Goal: Task Accomplishment & Management: Manage account settings

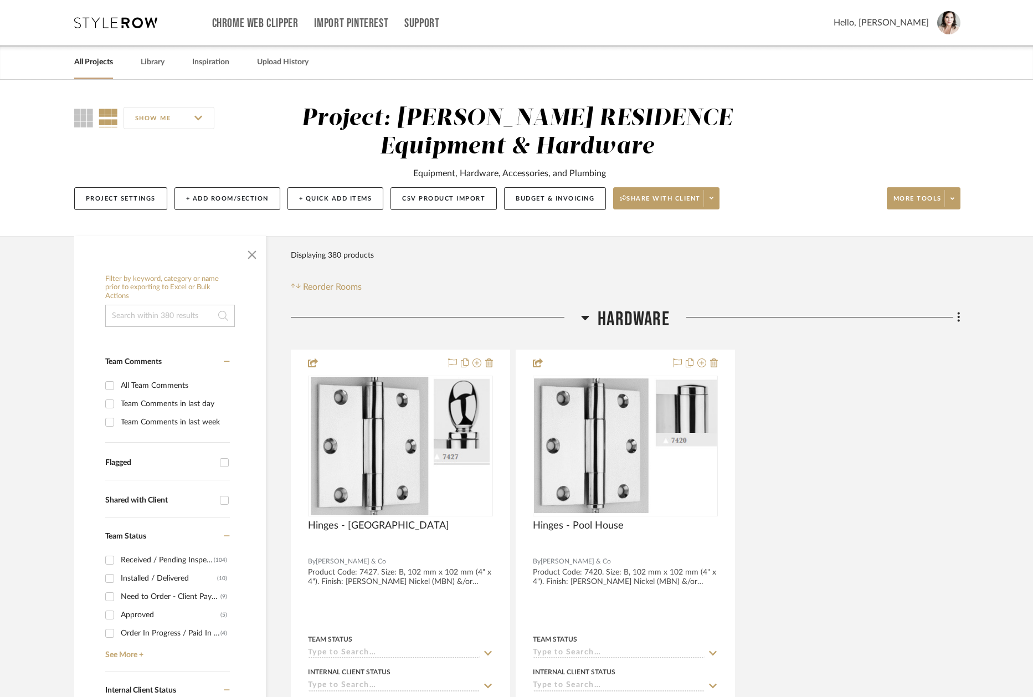
click at [98, 63] on link "All Projects" at bounding box center [93, 62] width 39 height 15
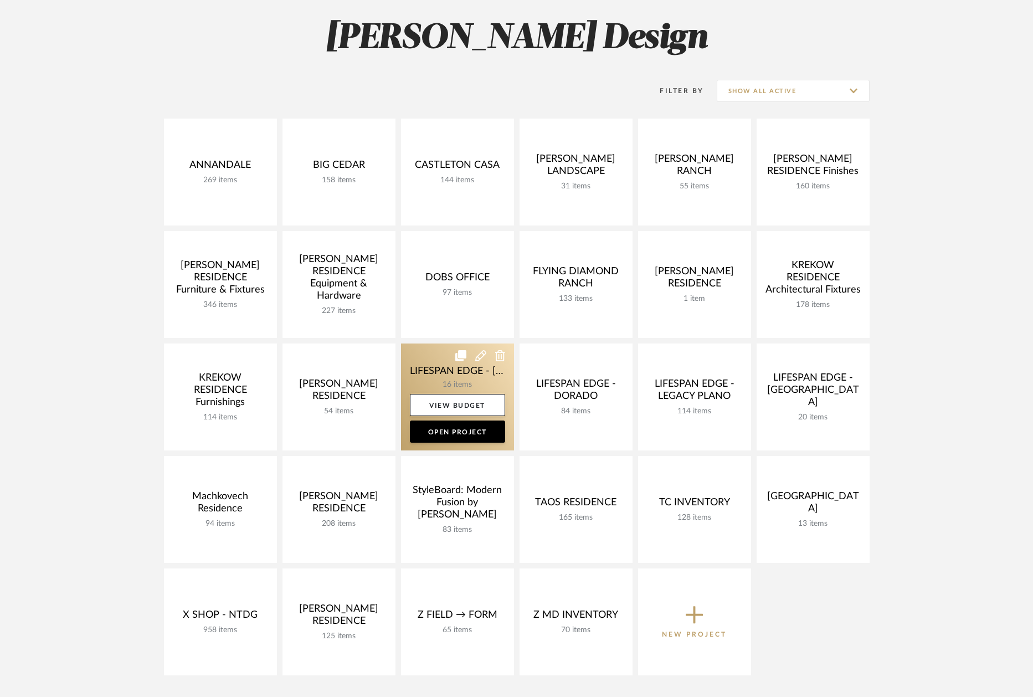
scroll to position [161, 0]
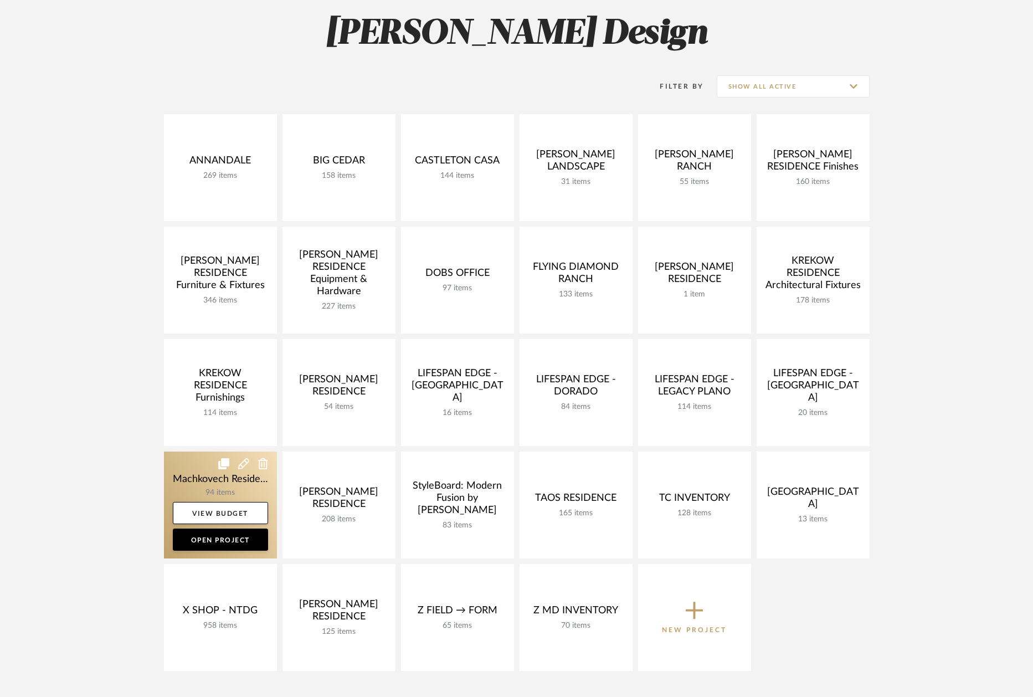
click at [183, 476] on link at bounding box center [220, 505] width 113 height 107
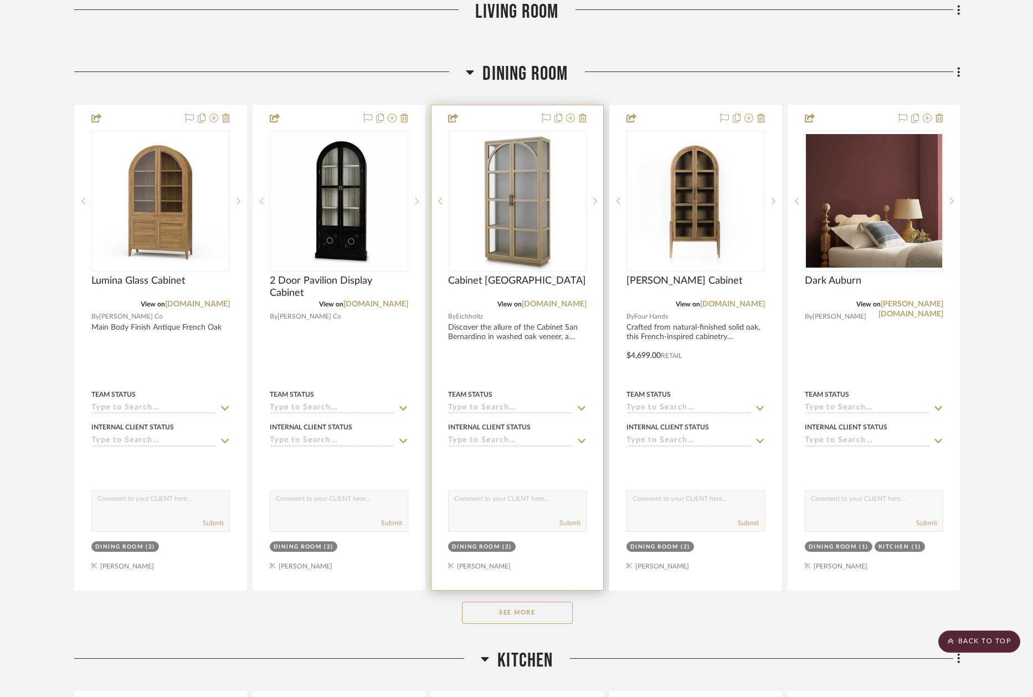
scroll to position [944, 0]
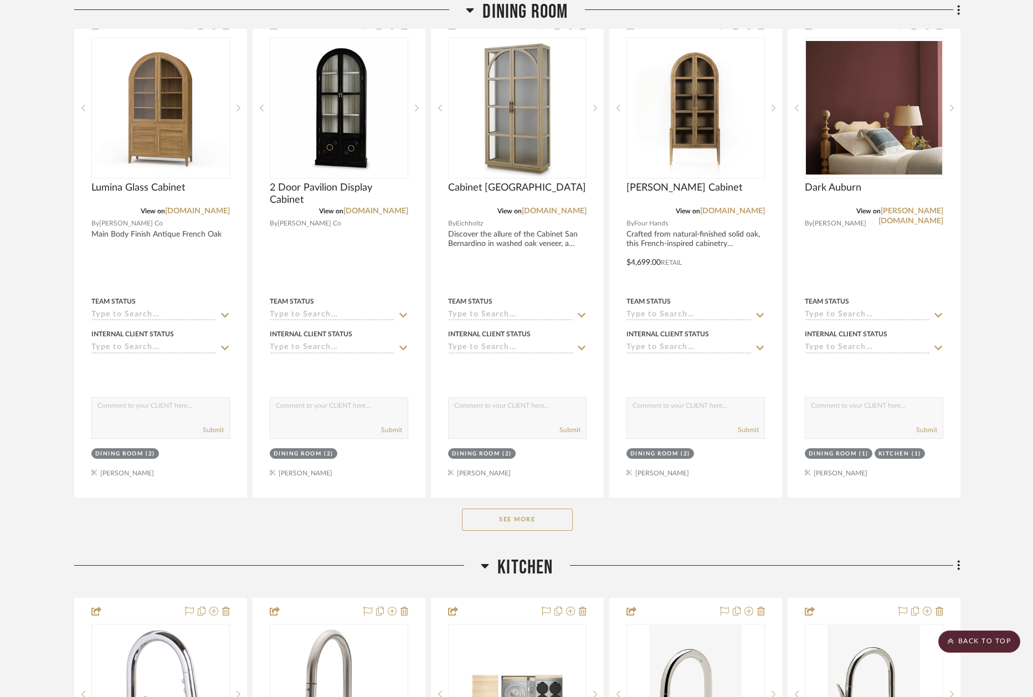
click at [525, 515] on button "See More" at bounding box center [517, 520] width 111 height 22
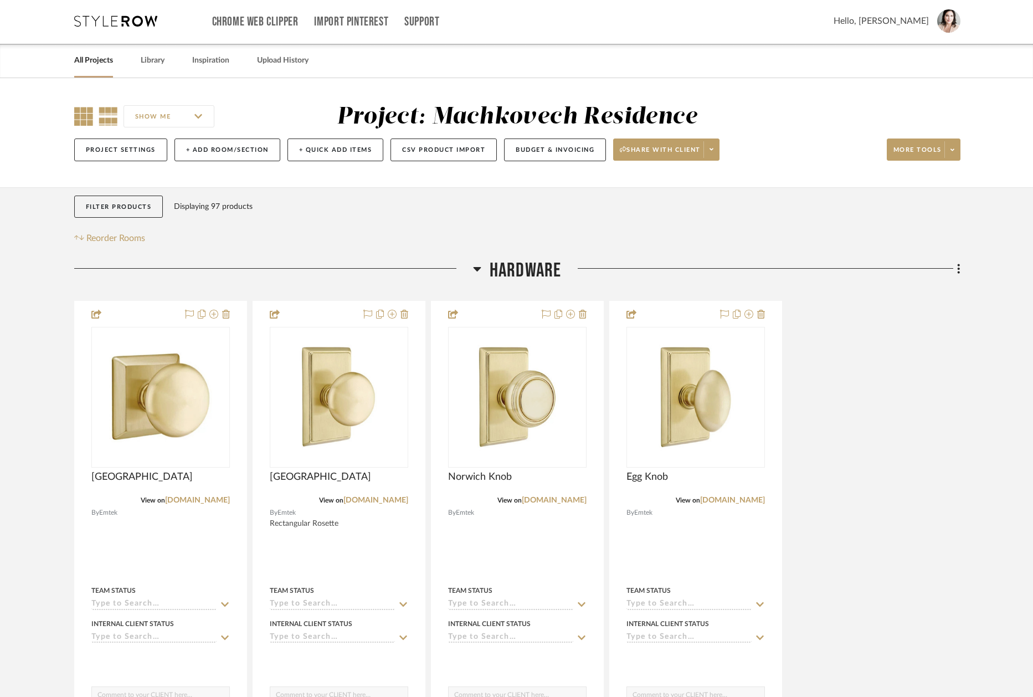
scroll to position [2, 0]
click at [86, 115] on icon at bounding box center [83, 115] width 19 height 19
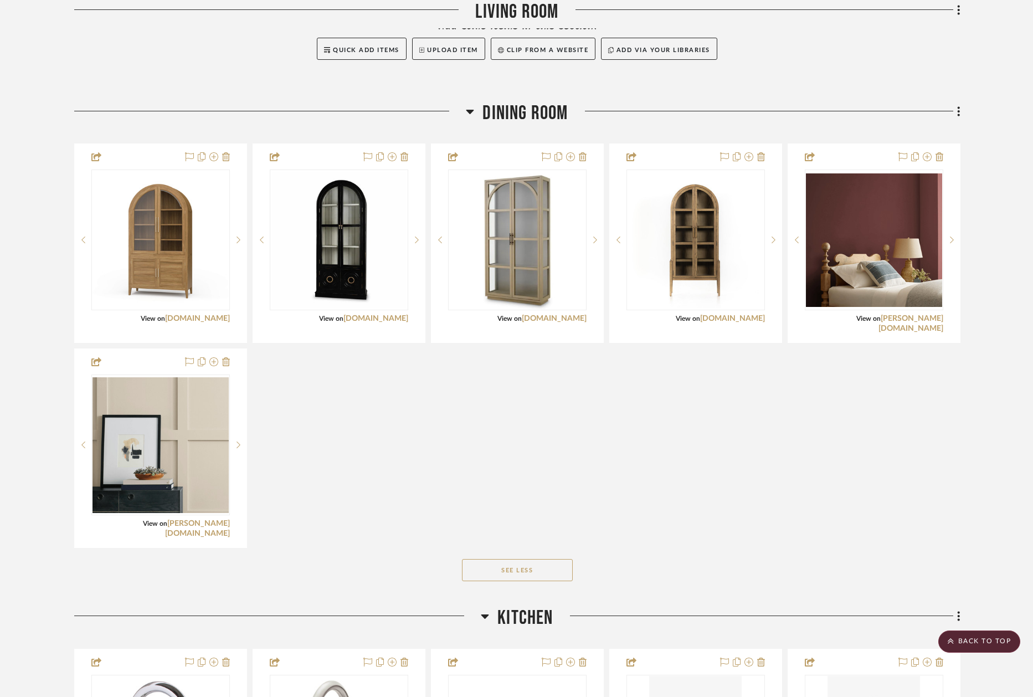
scroll to position [536, 0]
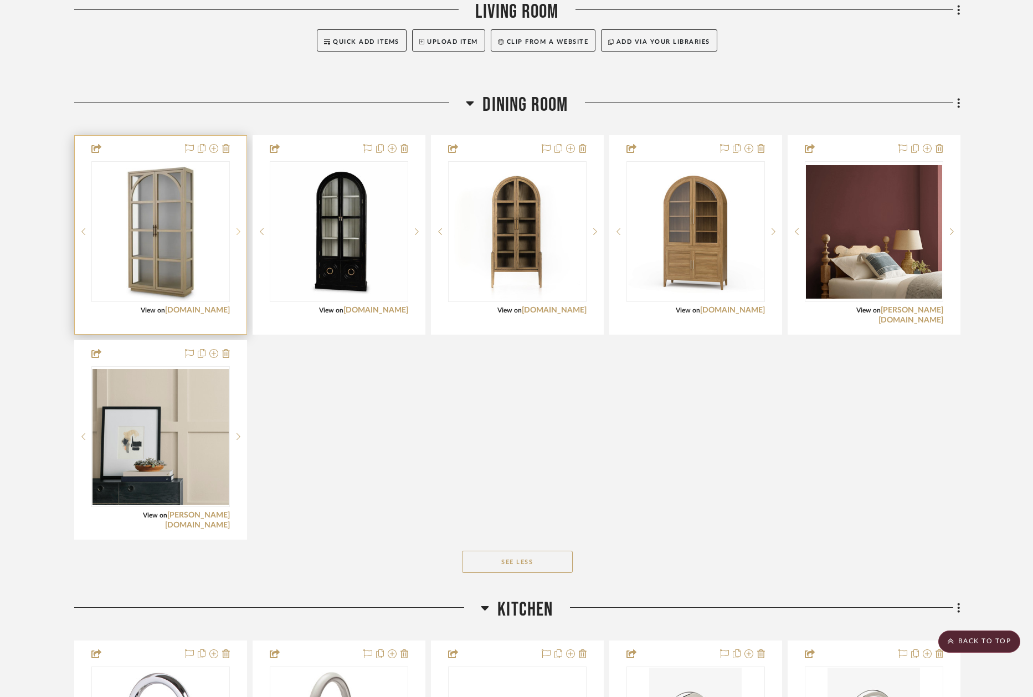
click at [239, 233] on icon at bounding box center [239, 232] width 4 height 8
click at [202, 242] on img "1" at bounding box center [161, 231] width 136 height 136
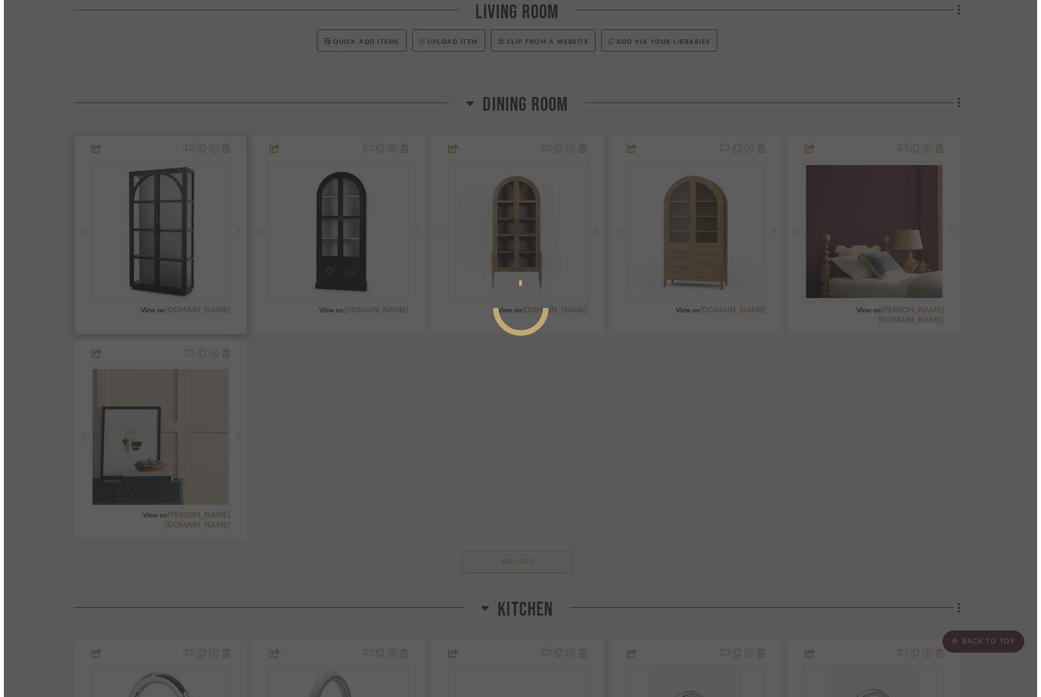
scroll to position [0, 0]
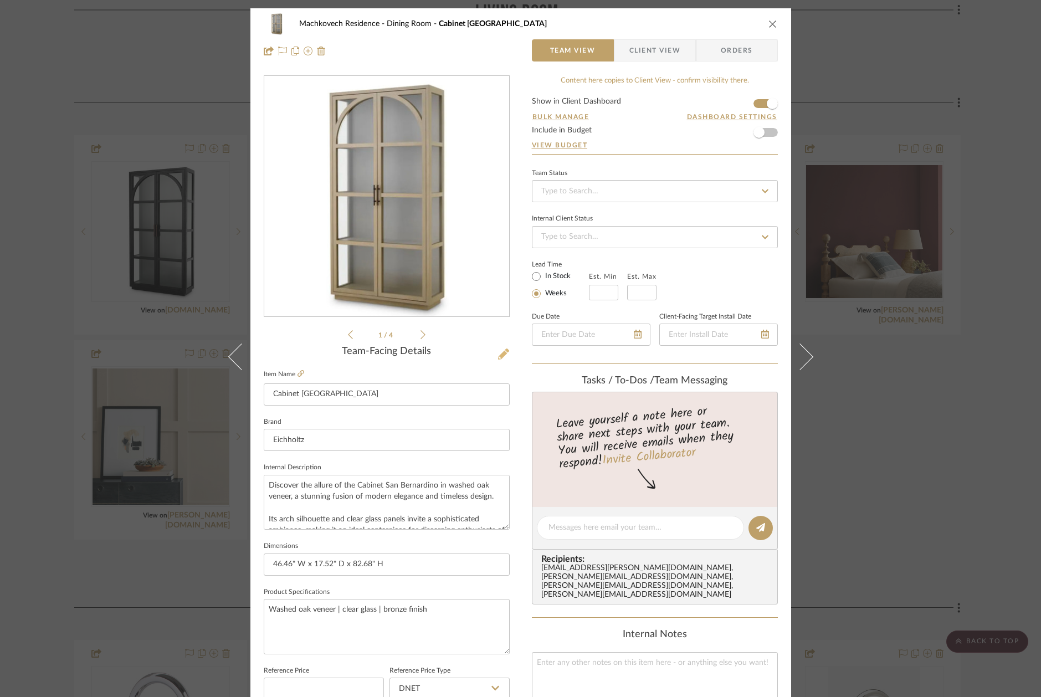
click at [498, 356] on icon at bounding box center [503, 354] width 11 height 11
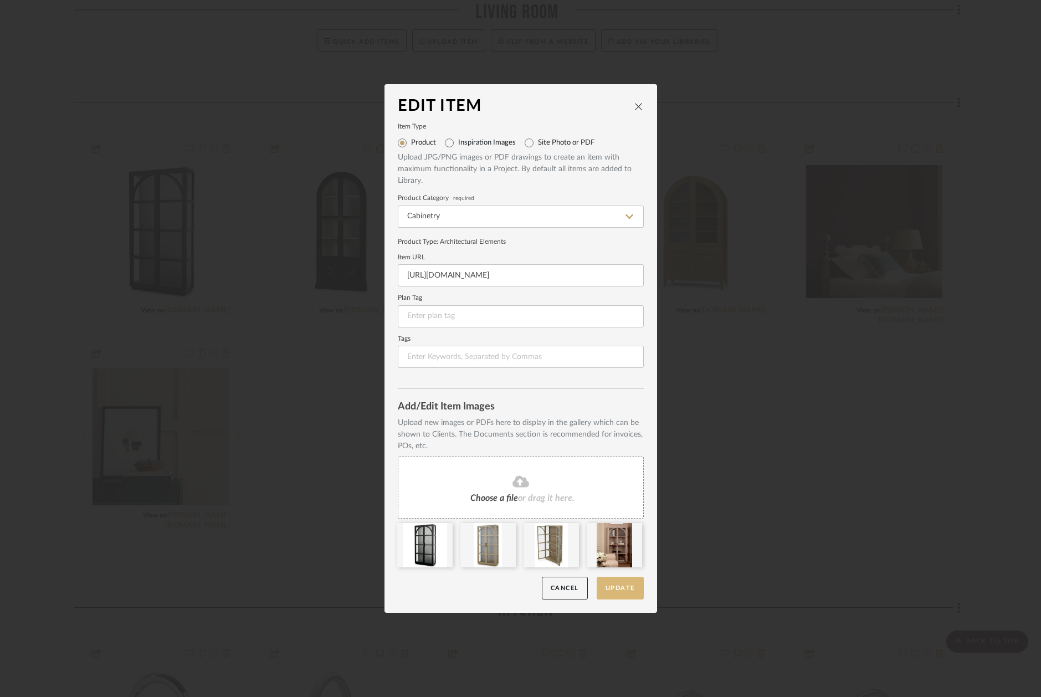
click at [609, 587] on button "Update" at bounding box center [620, 588] width 47 height 23
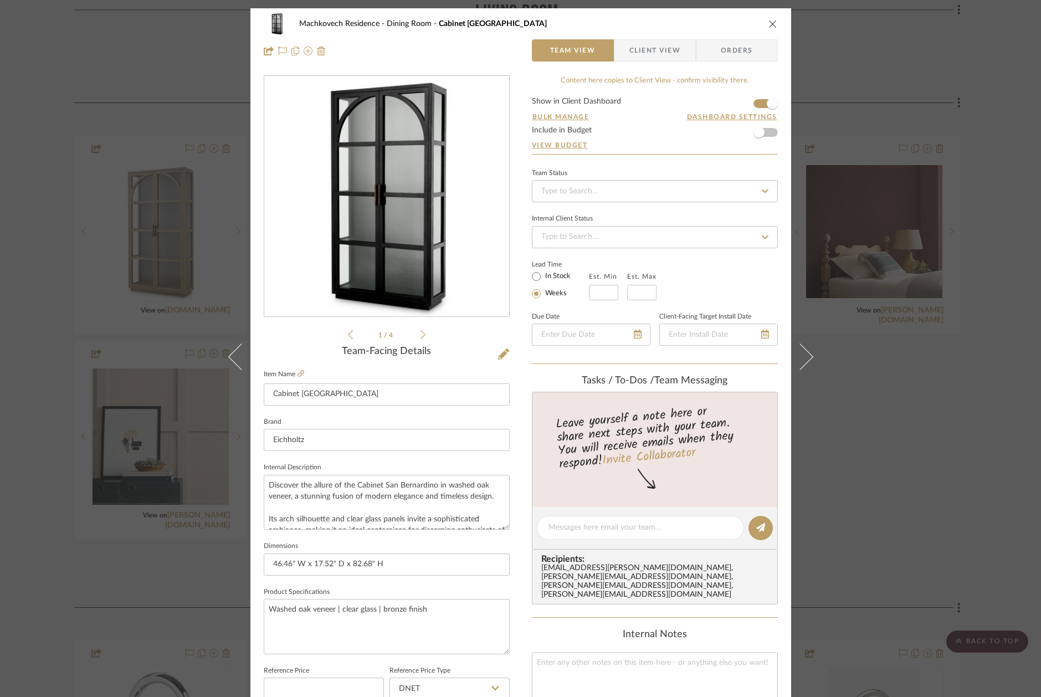
click at [769, 18] on div "Machkovech Residence Dining Room Cabinet [GEOGRAPHIC_DATA]" at bounding box center [521, 24] width 514 height 22
click at [769, 23] on icon "close" at bounding box center [773, 23] width 9 height 9
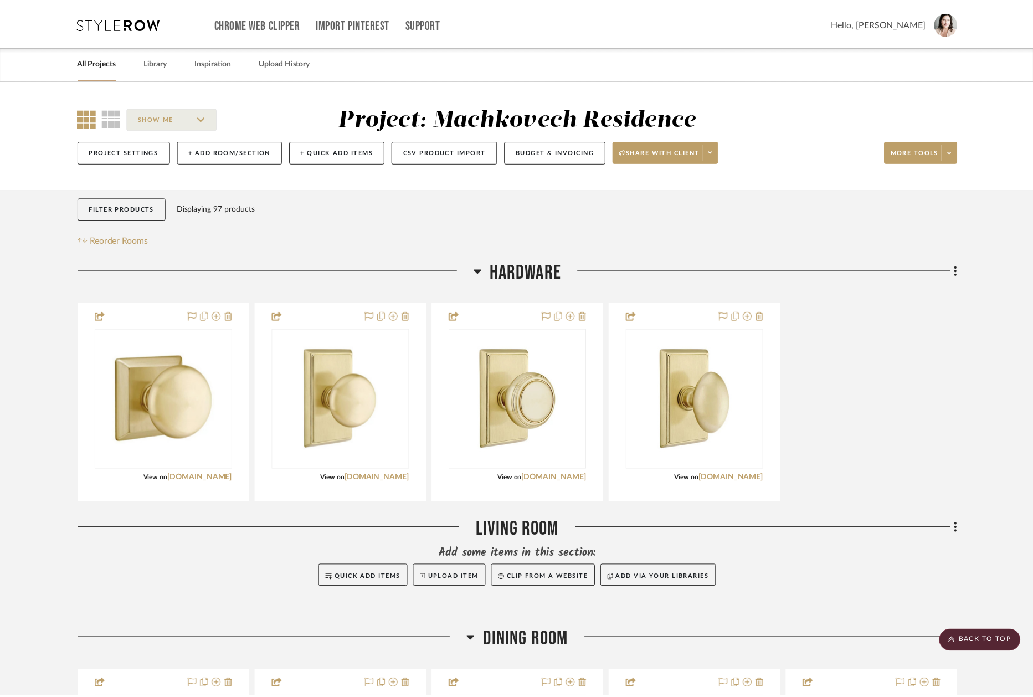
scroll to position [536, 0]
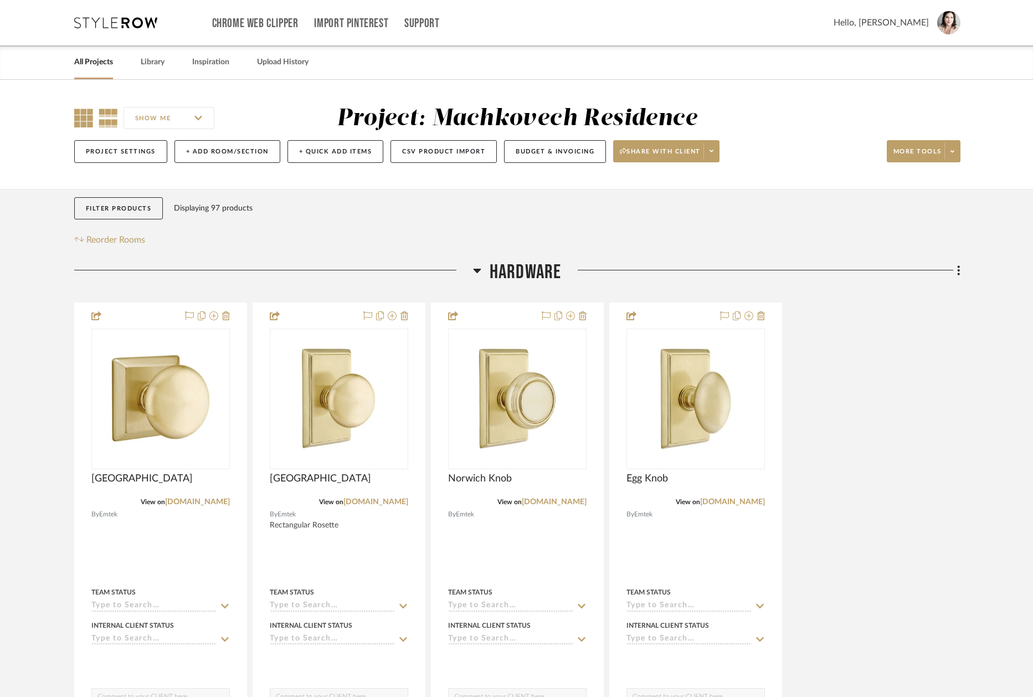
click at [88, 124] on icon at bounding box center [83, 118] width 19 height 19
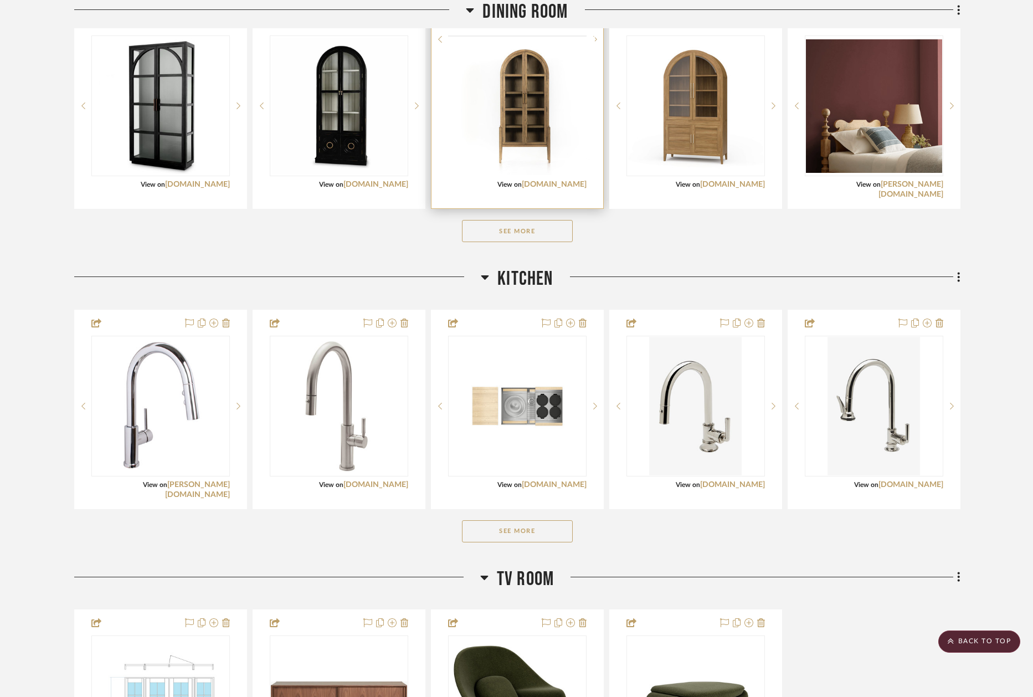
scroll to position [608, 0]
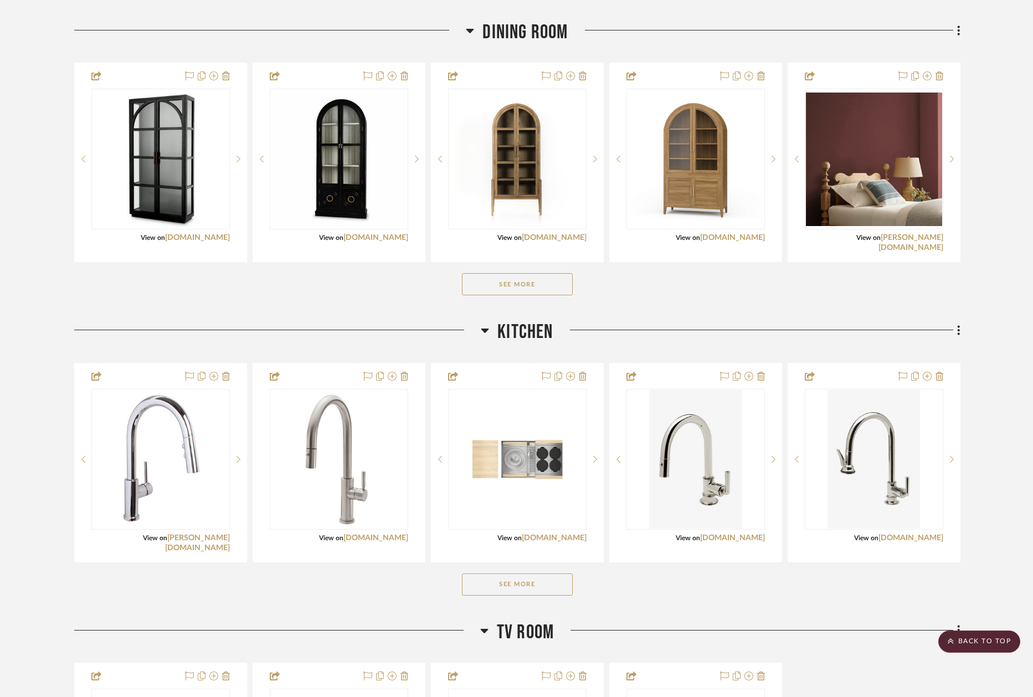
click at [504, 286] on button "See More" at bounding box center [517, 284] width 111 height 22
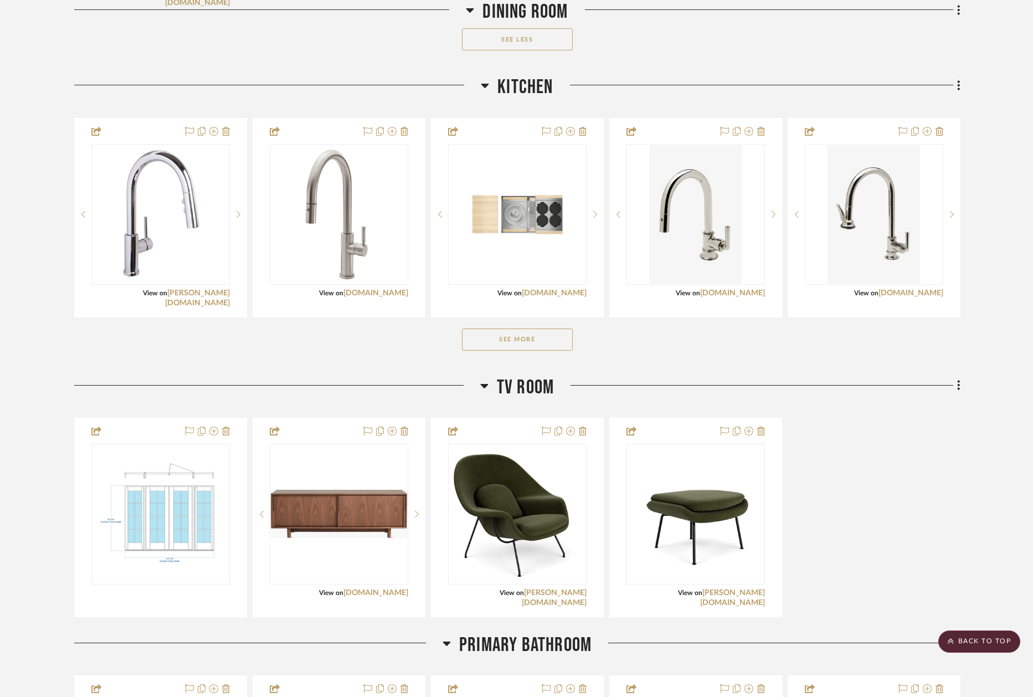
scroll to position [1063, 0]
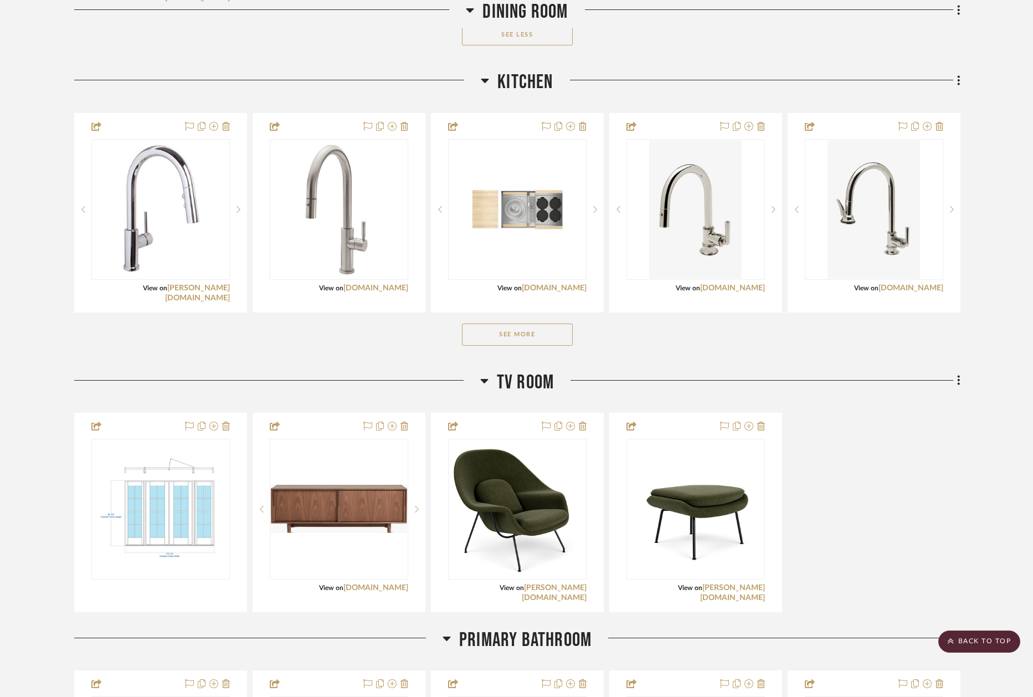
click at [497, 337] on button "See More" at bounding box center [517, 335] width 111 height 22
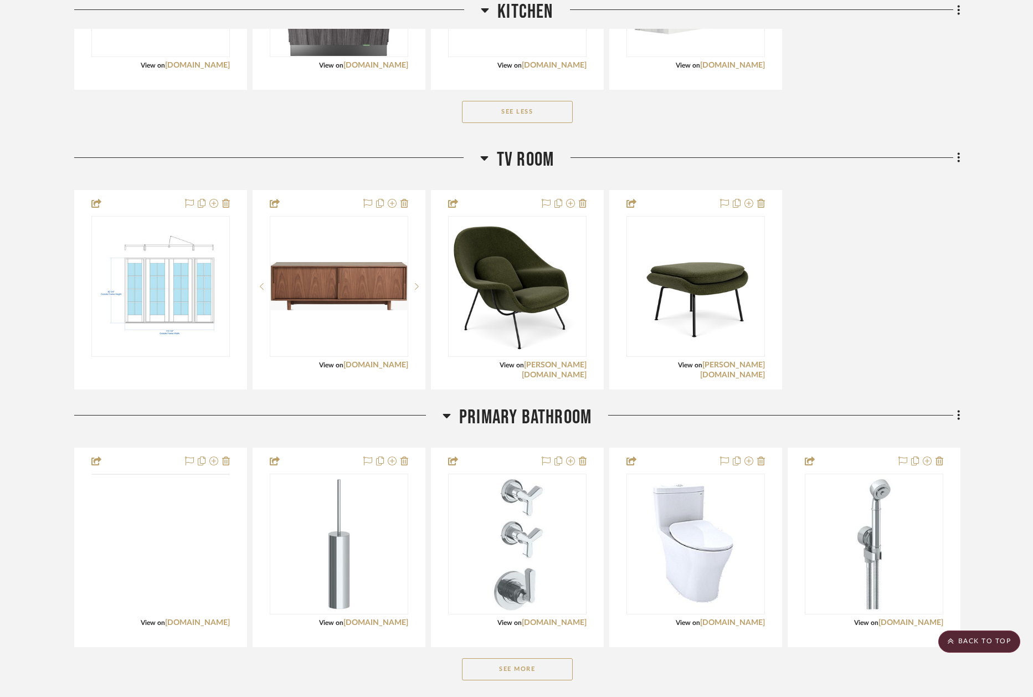
scroll to position [2455, 0]
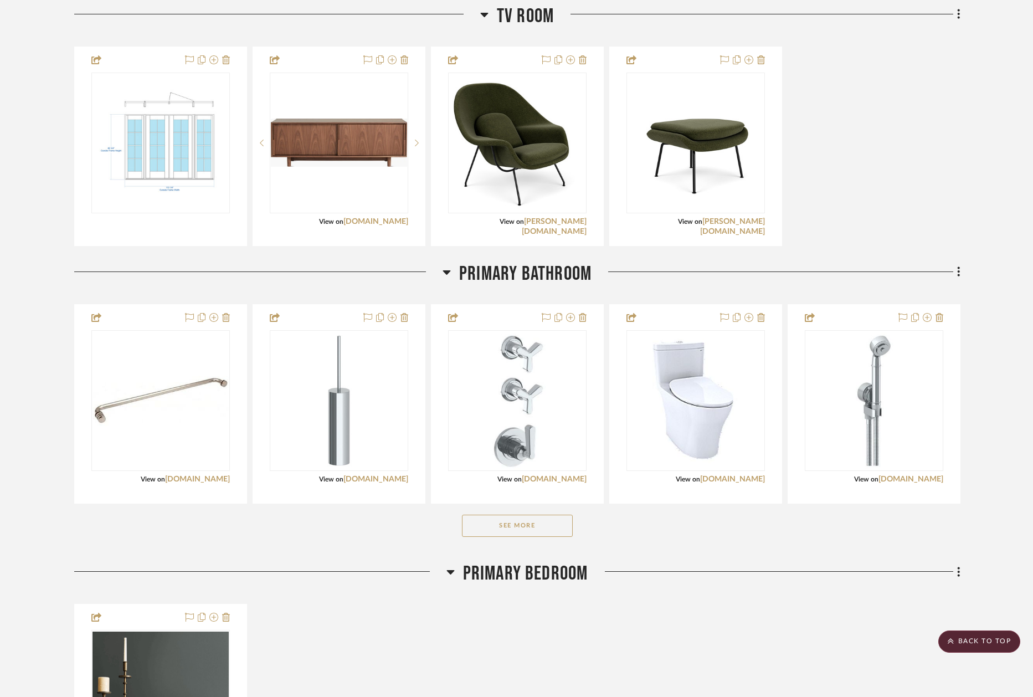
click at [497, 529] on button "See More" at bounding box center [517, 526] width 111 height 22
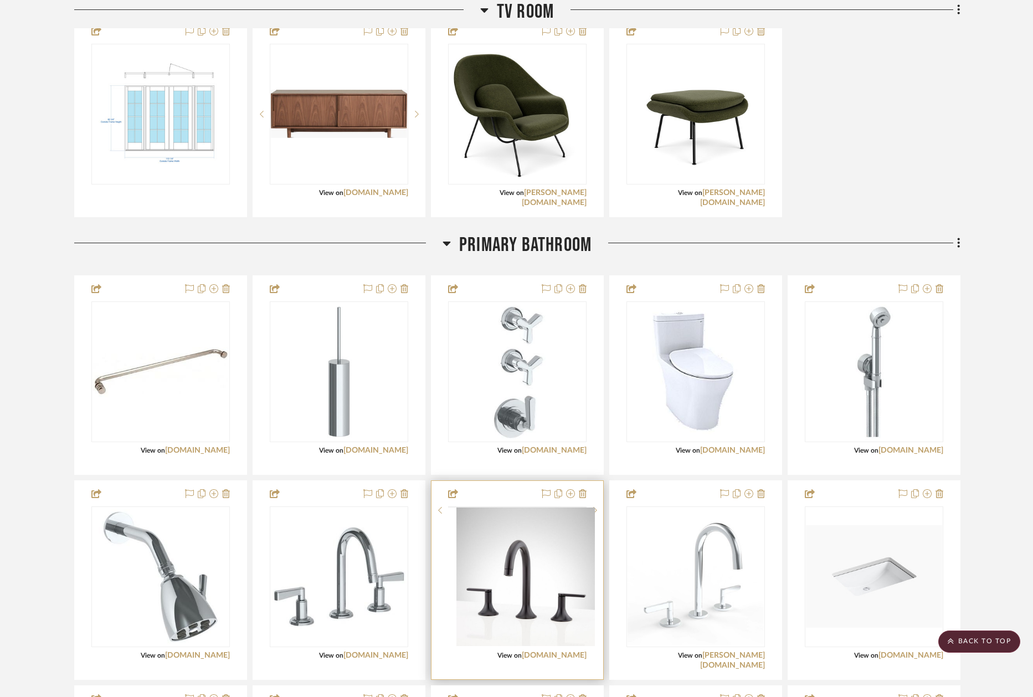
scroll to position [2647, 0]
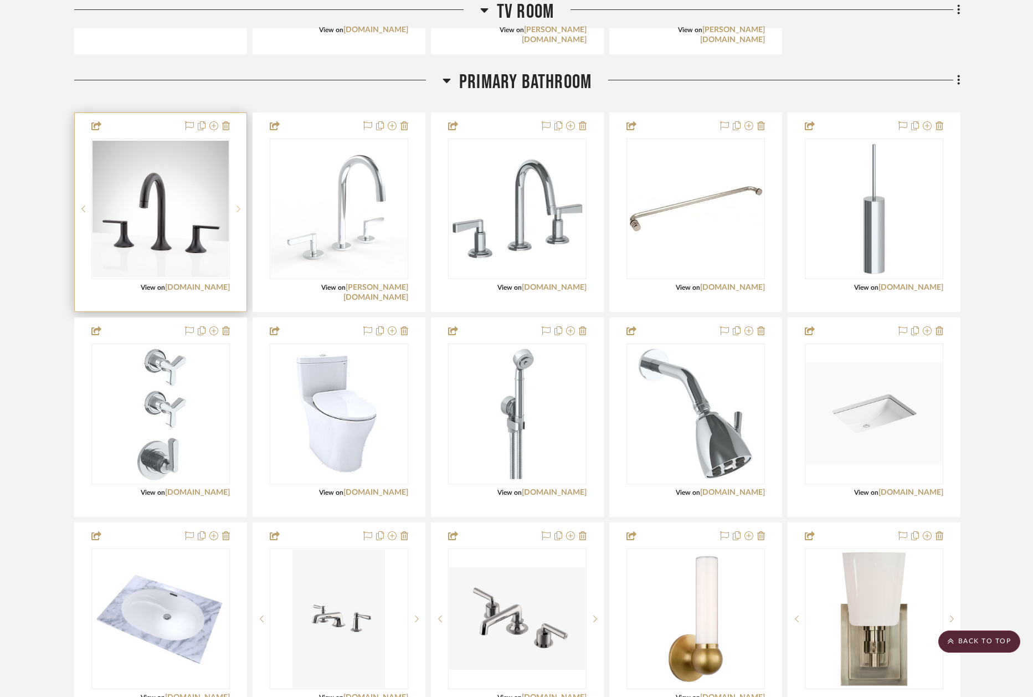
click at [238, 210] on icon at bounding box center [239, 209] width 4 height 8
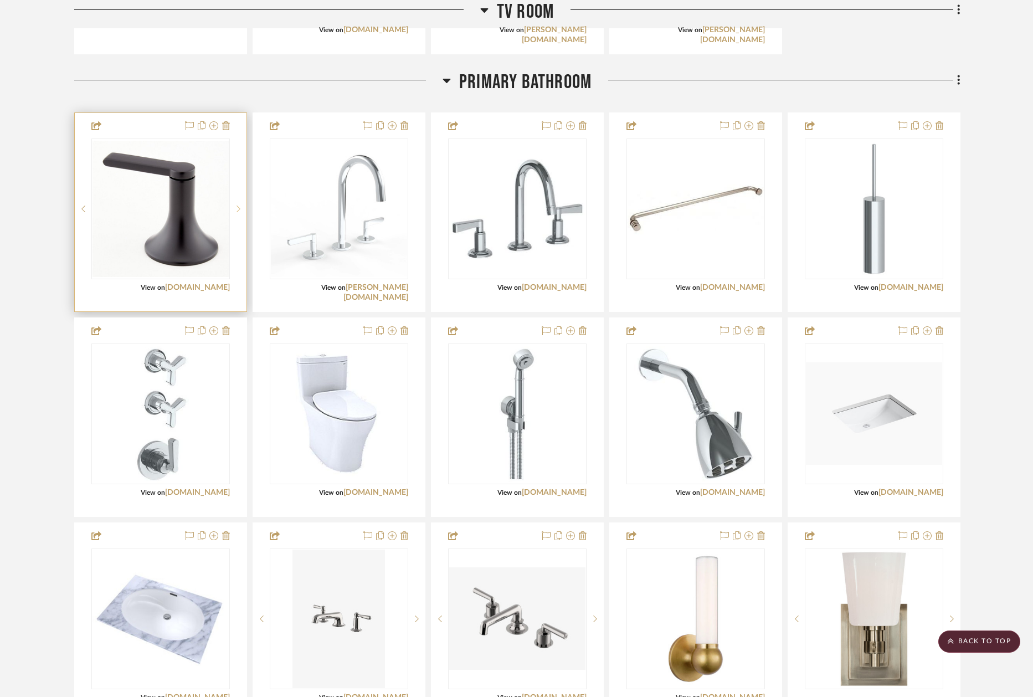
click at [238, 210] on icon at bounding box center [239, 209] width 4 height 8
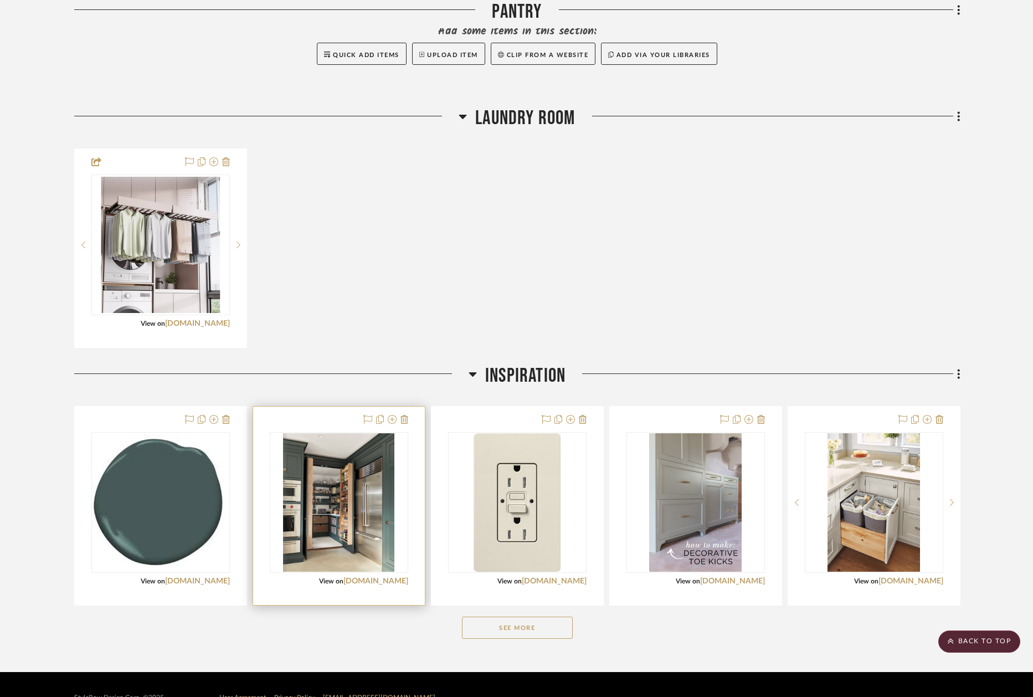
scroll to position [4536, 0]
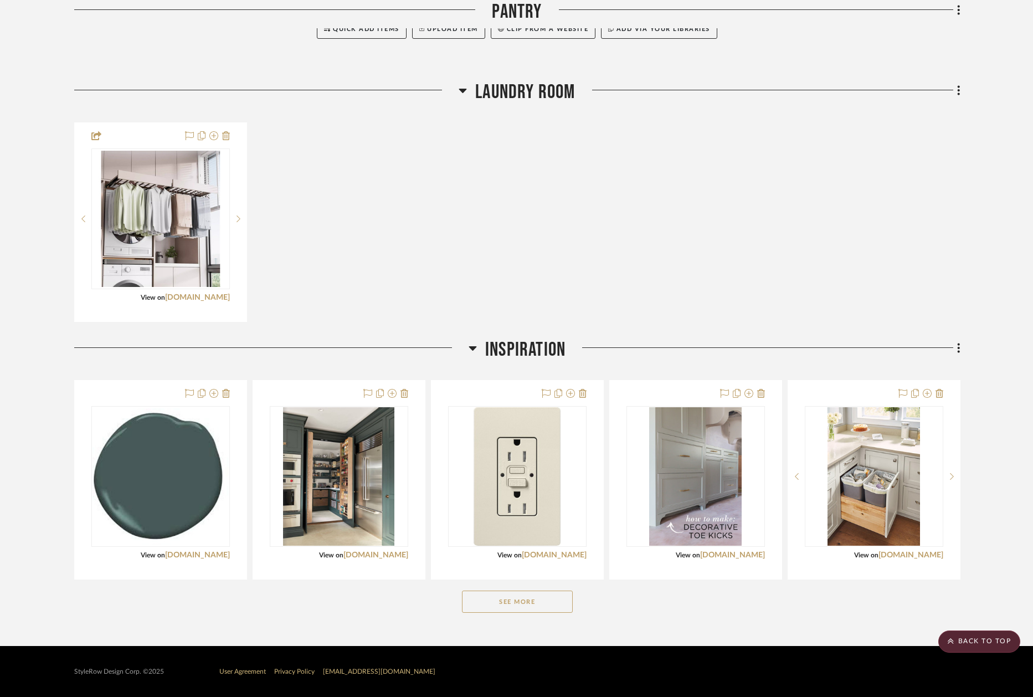
click at [511, 598] on button "See More" at bounding box center [517, 602] width 111 height 22
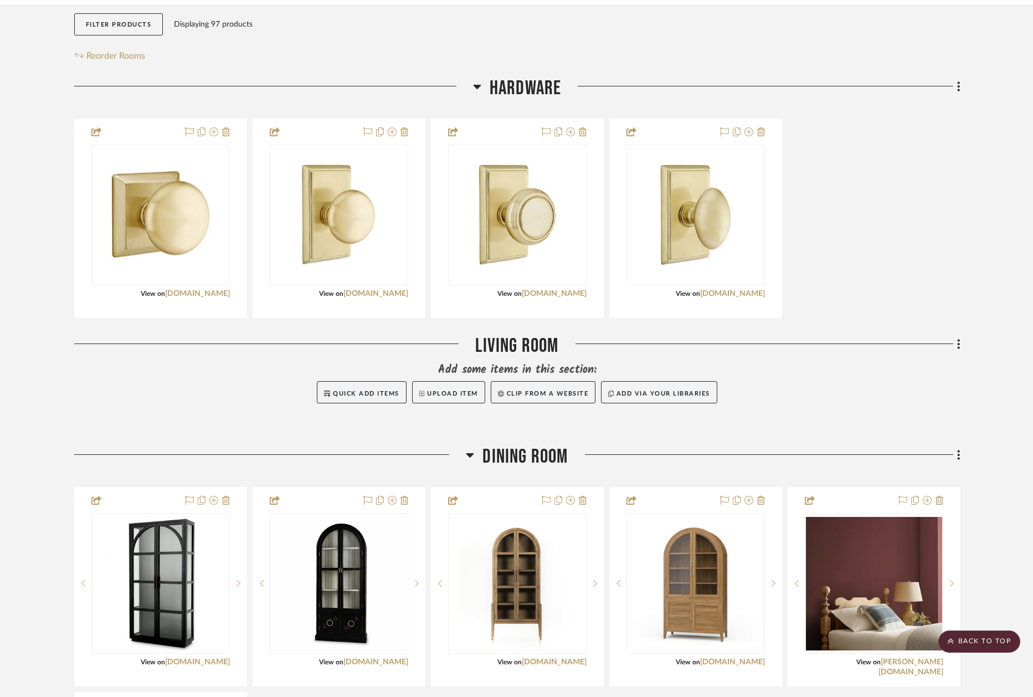
scroll to position [0, 0]
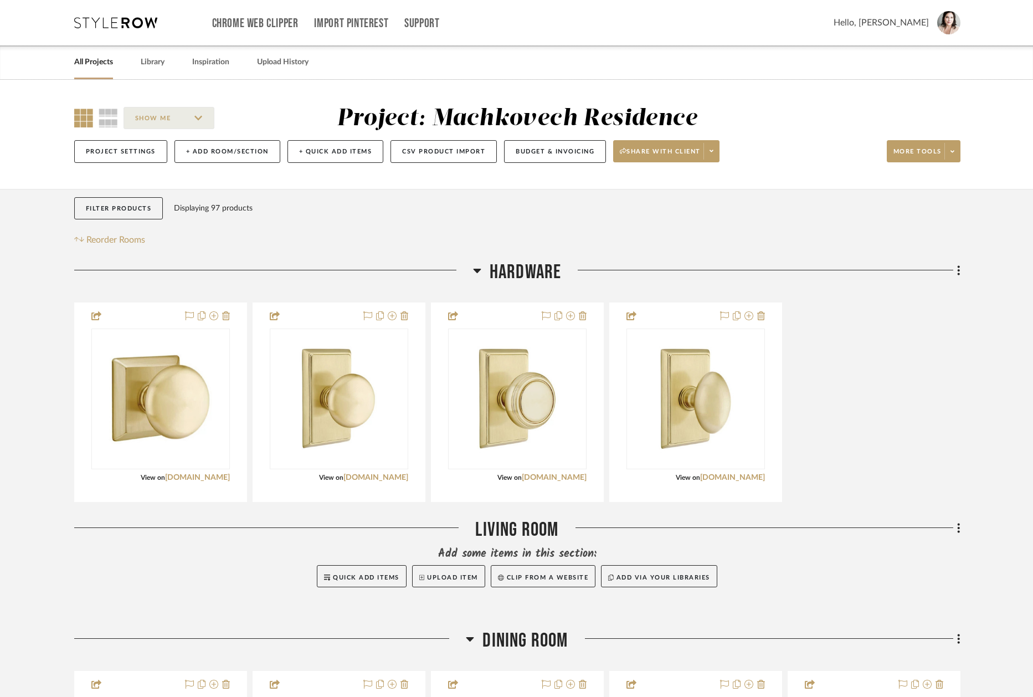
click at [99, 64] on link "All Projects" at bounding box center [93, 62] width 39 height 15
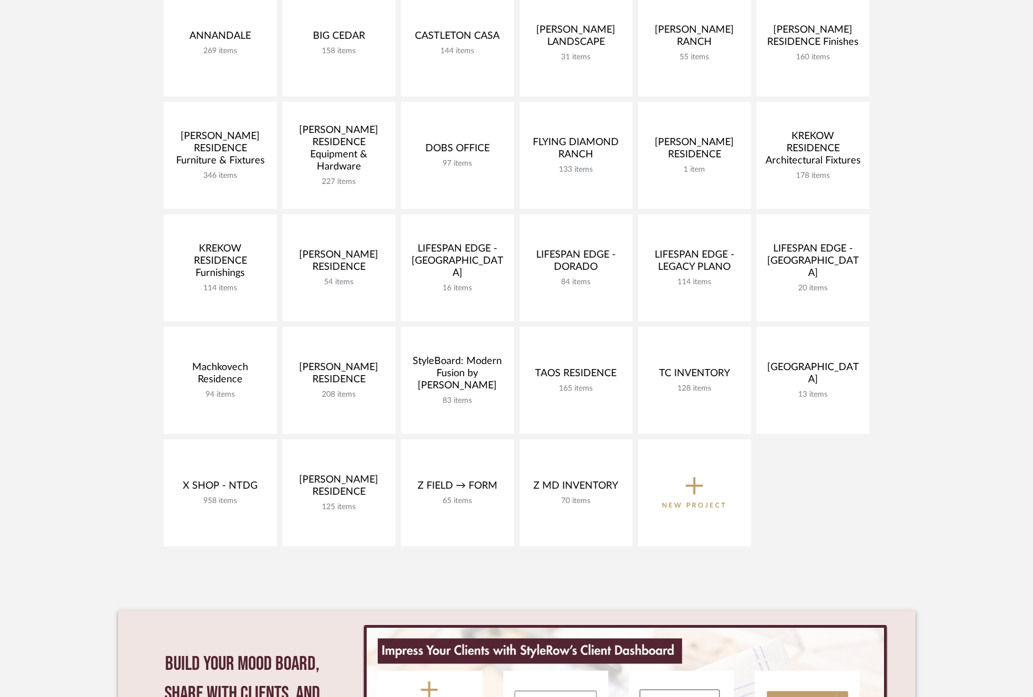
scroll to position [329, 0]
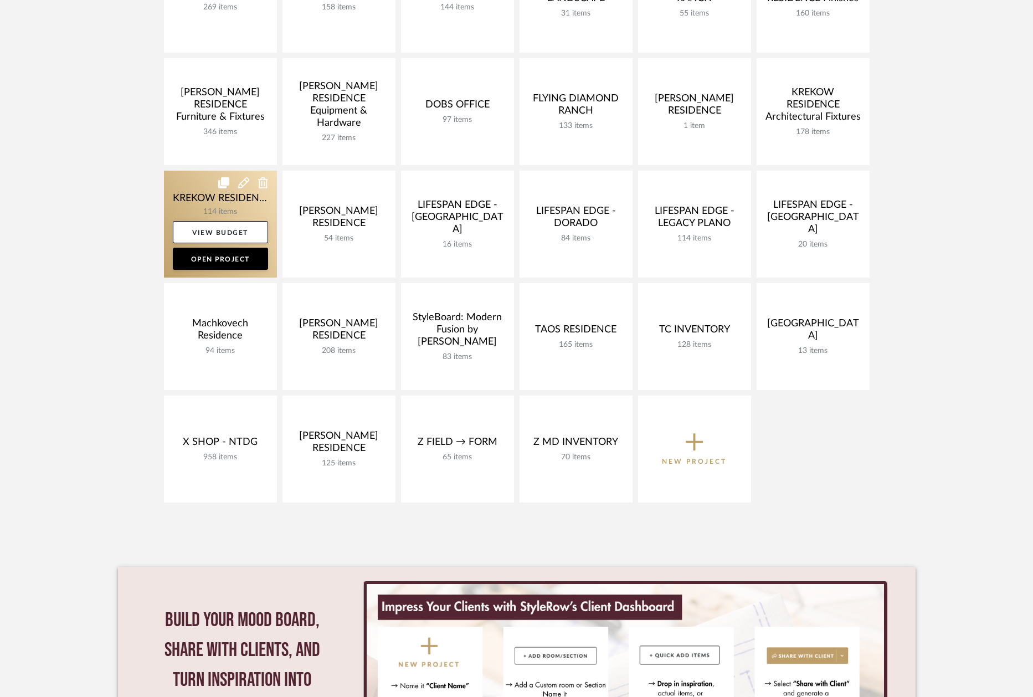
click at [183, 201] on link at bounding box center [220, 224] width 113 height 107
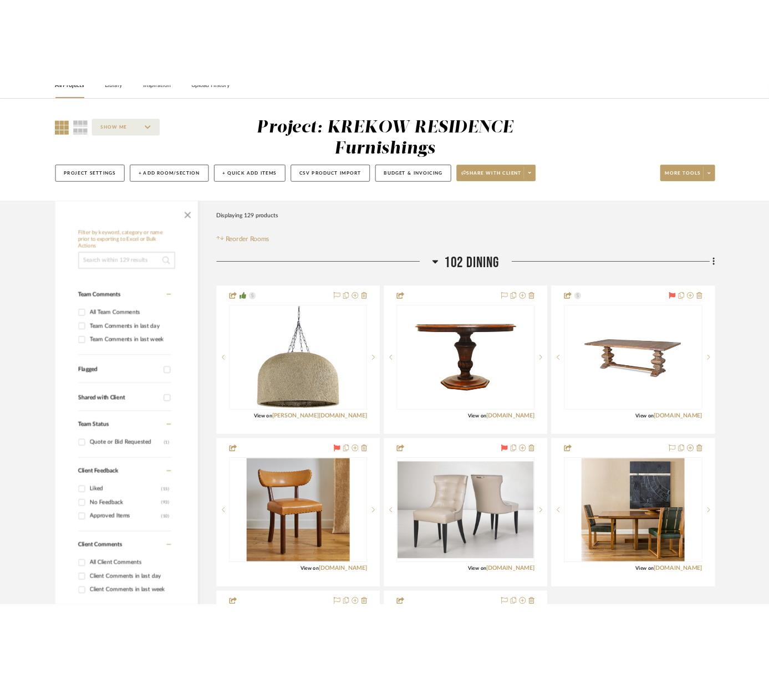
scroll to position [190, 0]
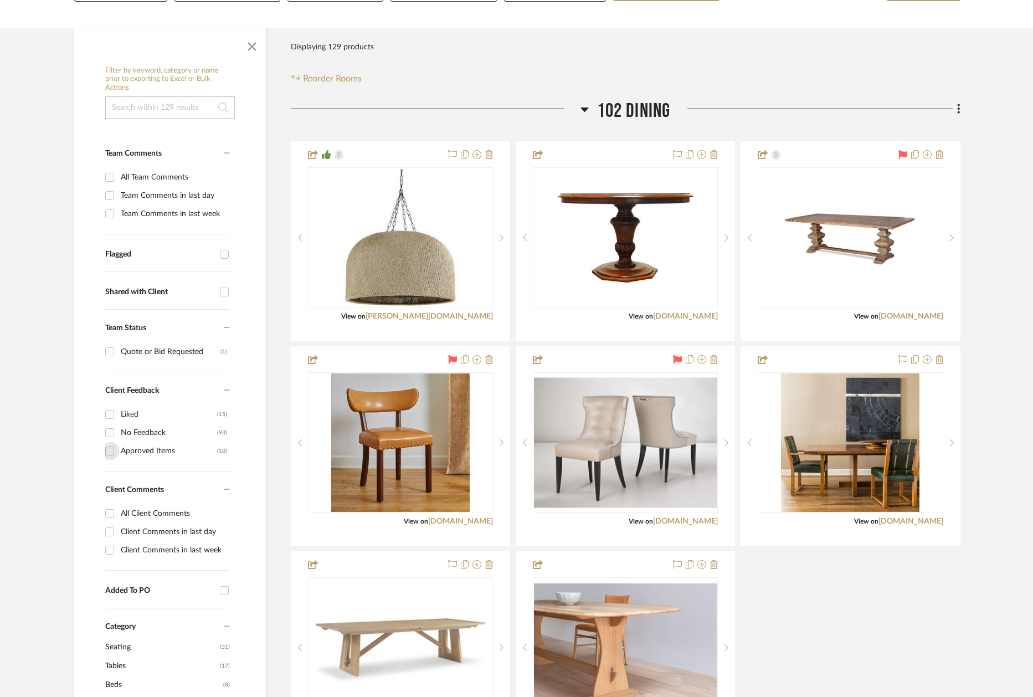
click at [110, 449] on input "Approved Items (10)" at bounding box center [110, 451] width 18 height 18
checkbox input "true"
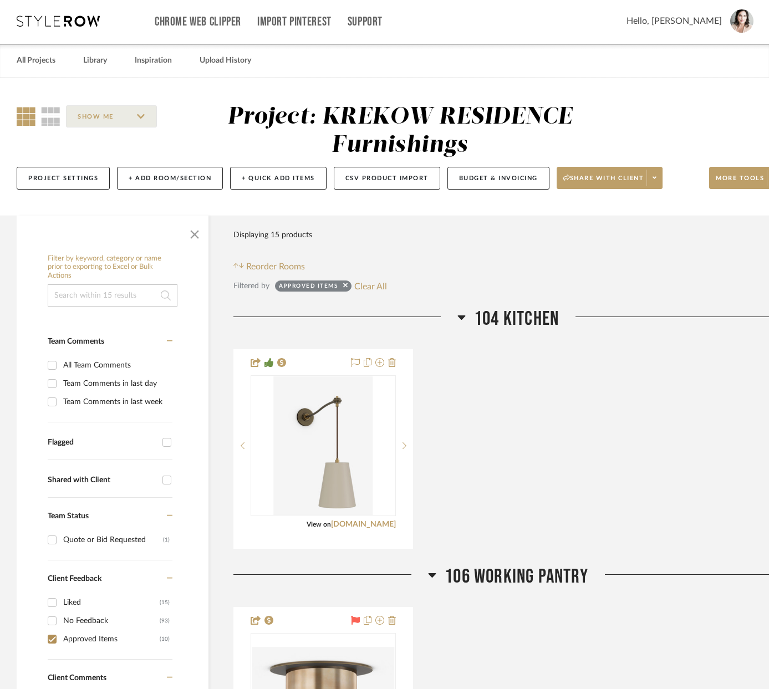
scroll to position [2, 0]
click at [590, 176] on span "Share with client" at bounding box center [603, 181] width 81 height 17
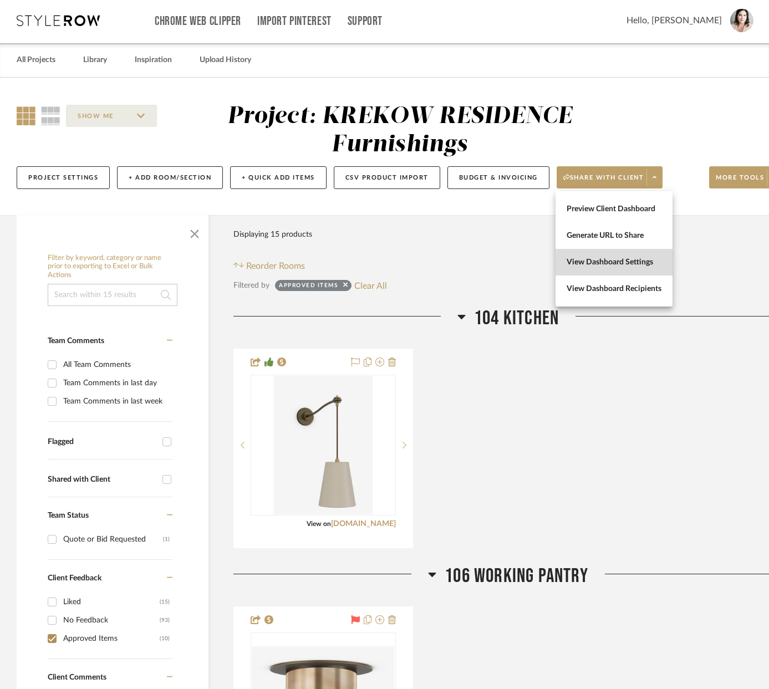
click at [580, 264] on span "View Dashboard Settings" at bounding box center [613, 262] width 95 height 9
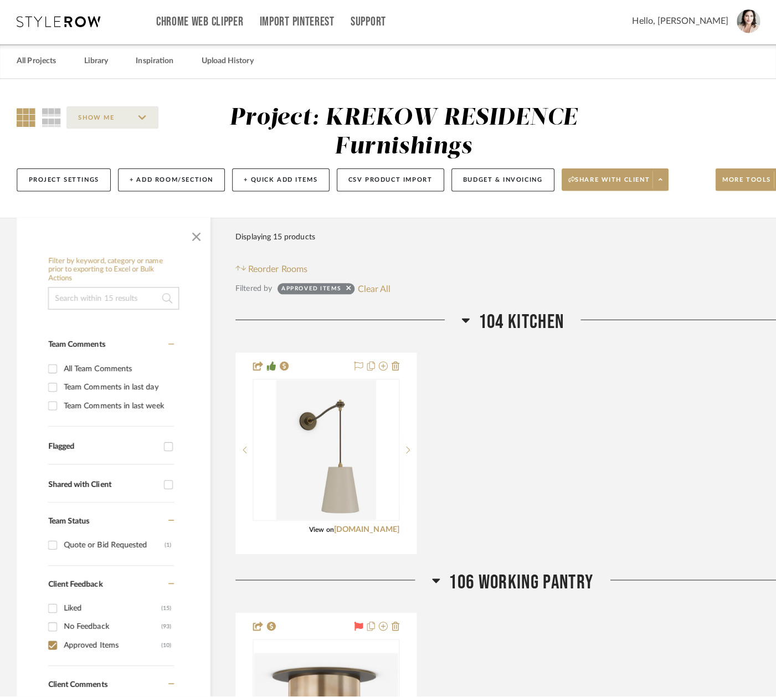
scroll to position [0, 0]
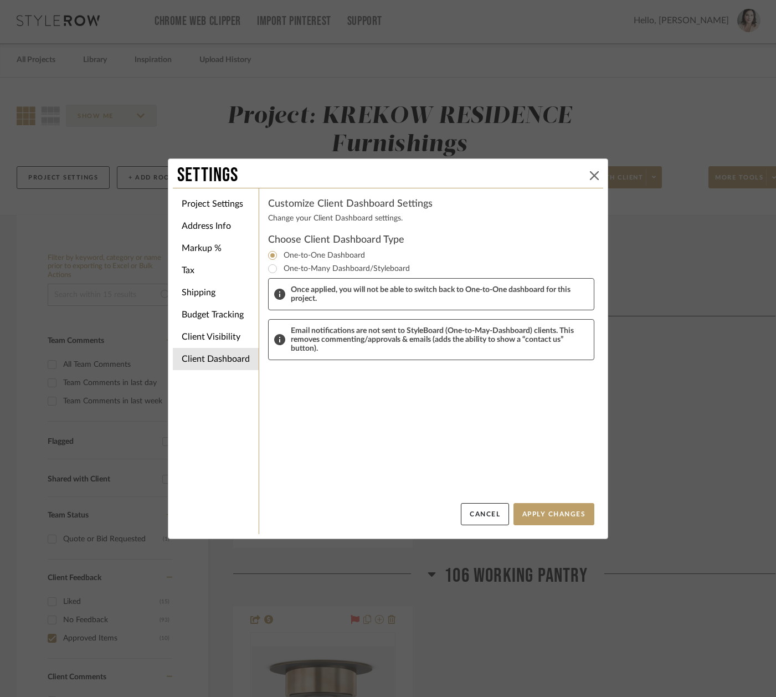
click at [590, 178] on icon at bounding box center [594, 175] width 9 height 9
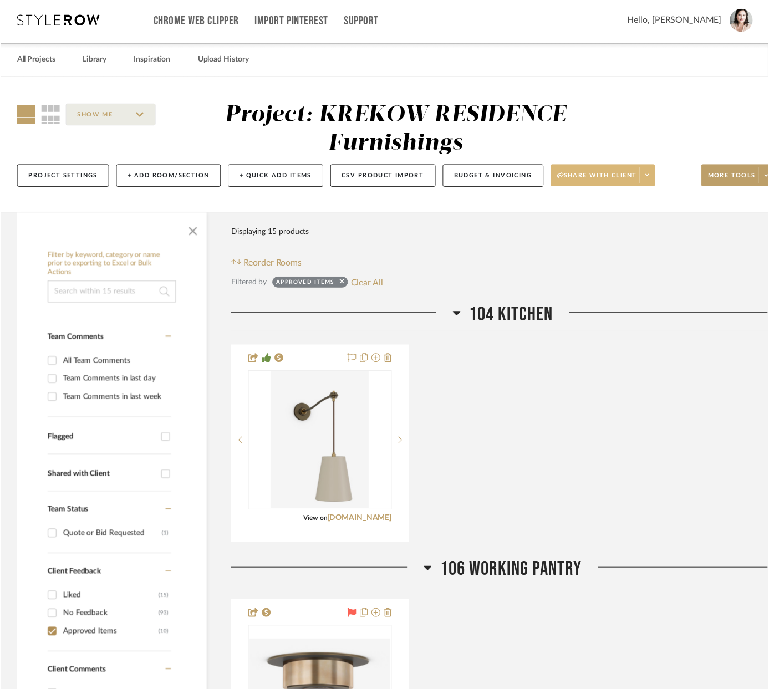
scroll to position [2, 0]
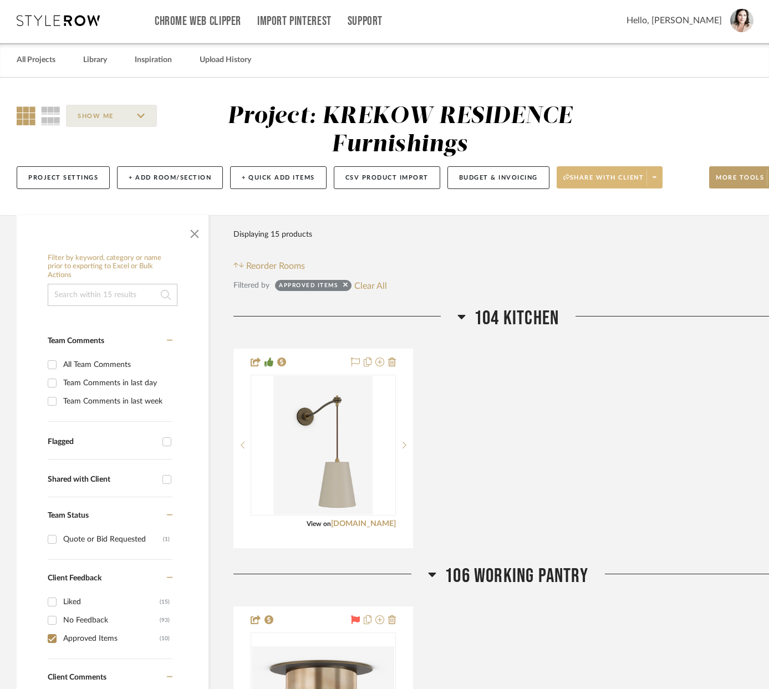
click at [648, 176] on span at bounding box center [654, 177] width 16 height 17
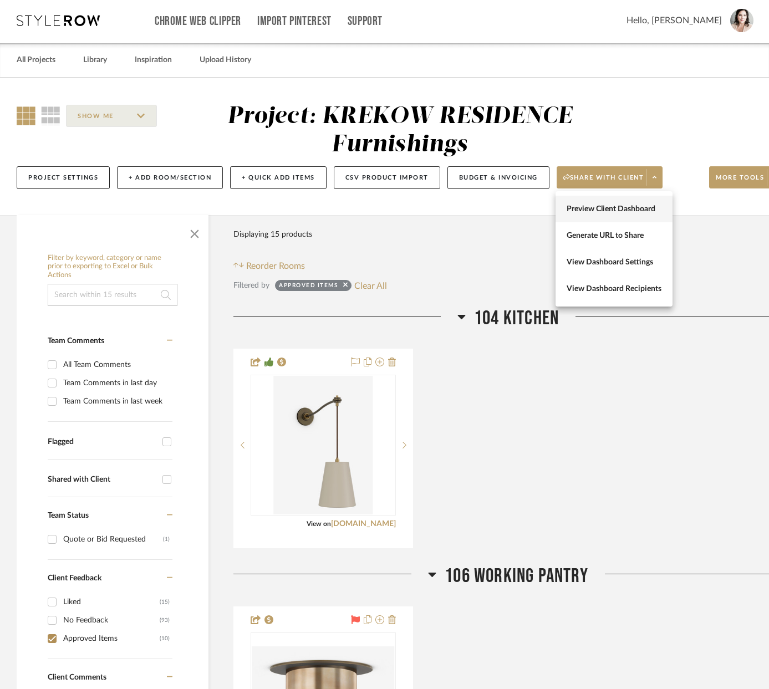
click at [600, 204] on span "Preview Client Dashboard" at bounding box center [613, 208] width 95 height 9
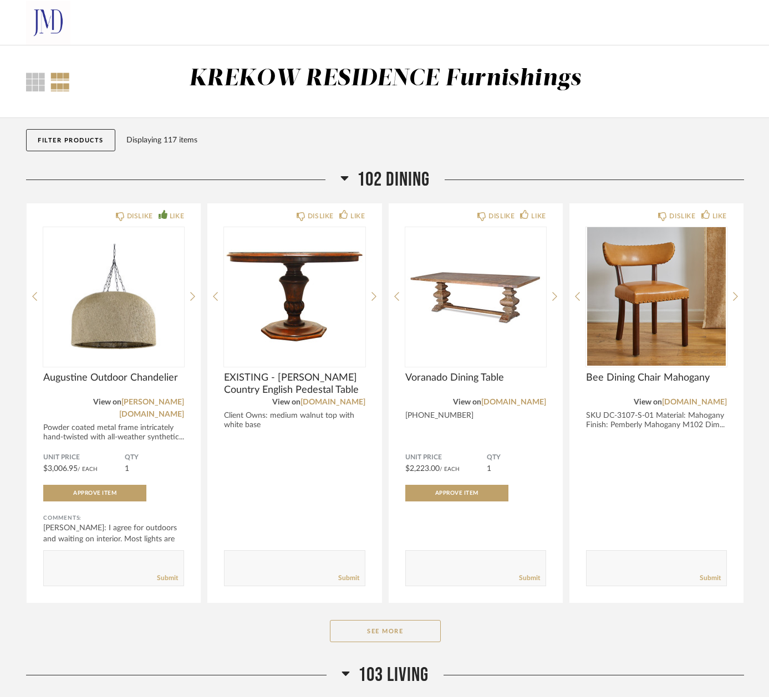
click at [70, 139] on button "Filter Products" at bounding box center [70, 140] width 89 height 22
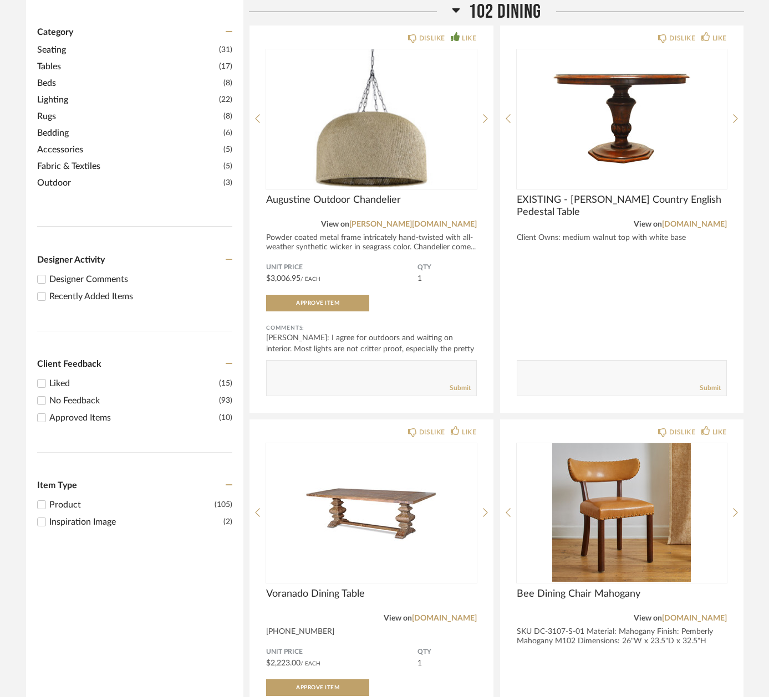
scroll to position [340, 0]
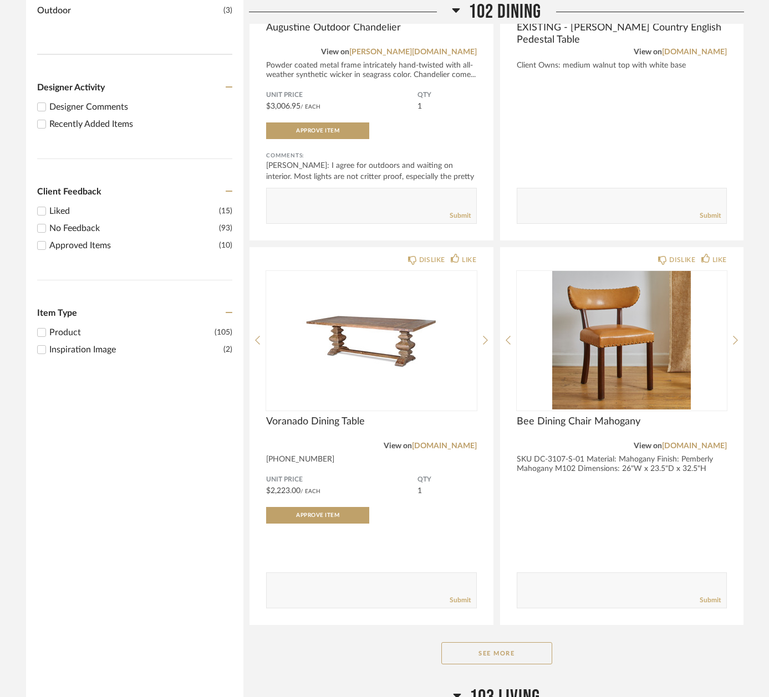
click at [38, 245] on input "Approved Items (10)" at bounding box center [41, 245] width 13 height 13
checkbox input "true"
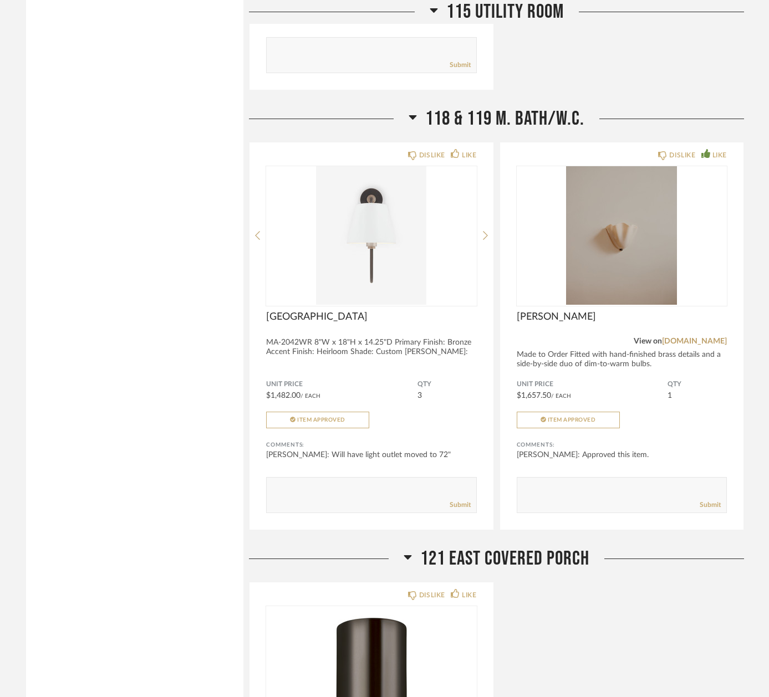
scroll to position [2264, 0]
